Goal: Information Seeking & Learning: Understand process/instructions

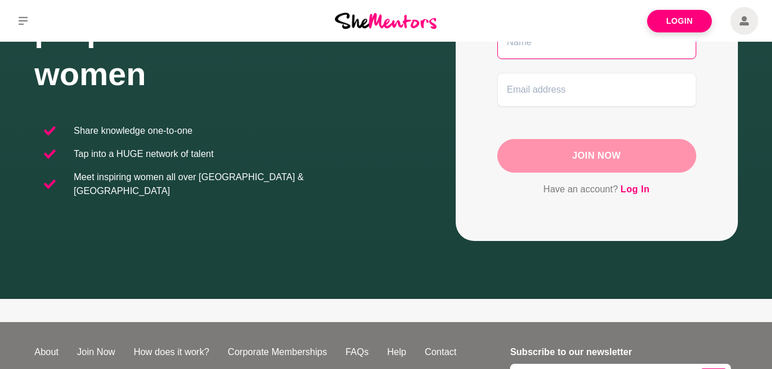
scroll to position [268, 0]
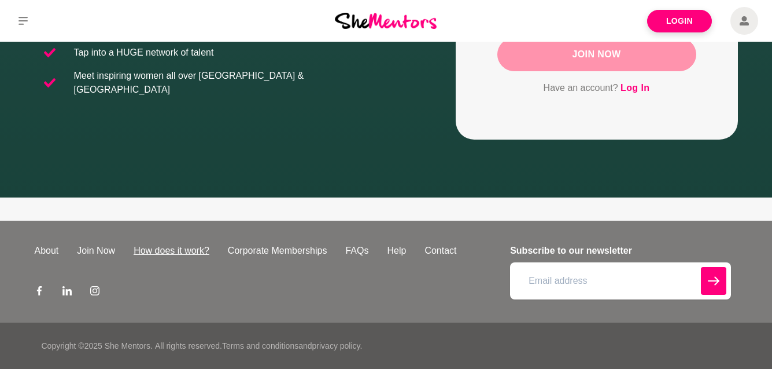
click at [201, 246] on link "How does it work?" at bounding box center [171, 251] width 94 height 14
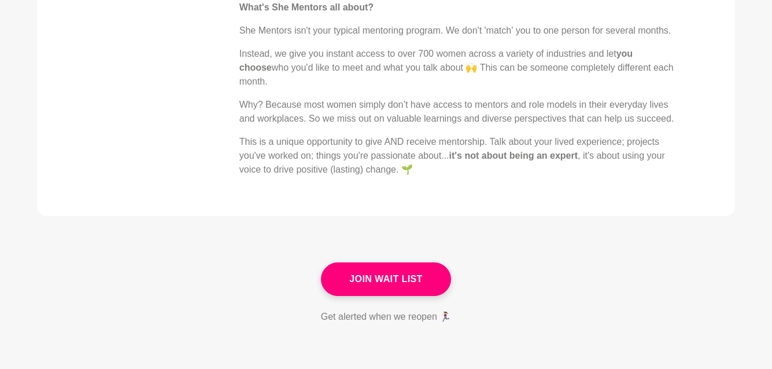
scroll to position [555, 0]
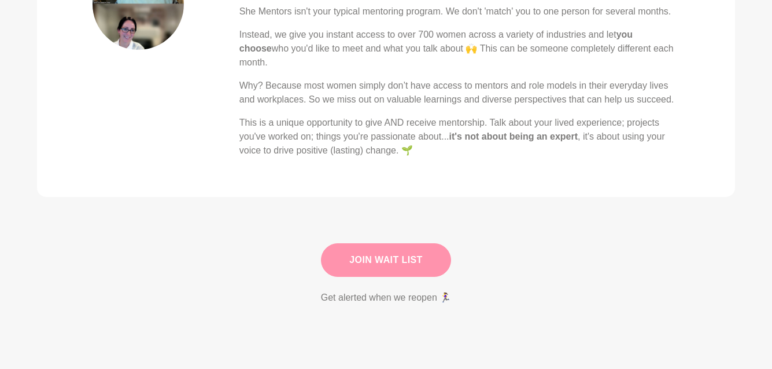
click at [362, 277] on link "Join Wait List" at bounding box center [386, 260] width 130 height 34
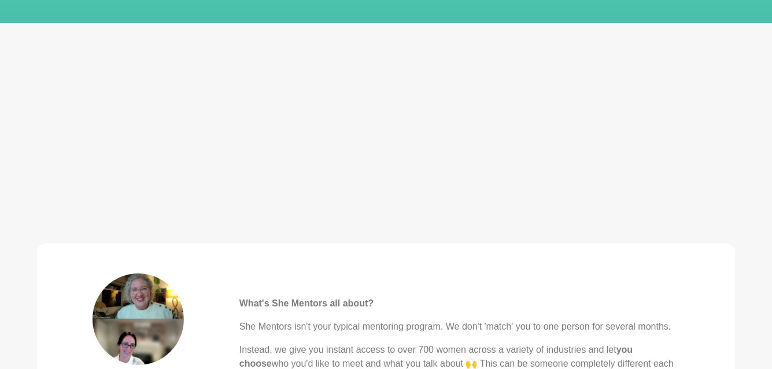
scroll to position [417, 0]
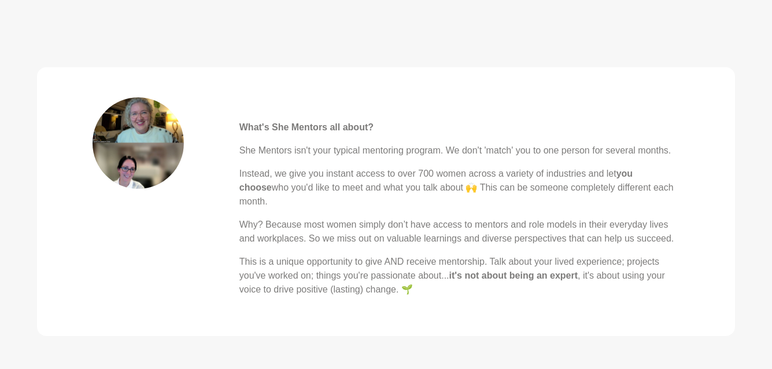
click at [207, 251] on div "What's She Mentors all about? She Mentors isn't your typical mentoring program.…" at bounding box center [386, 201] width 587 height 208
